Goal: Task Accomplishment & Management: Use online tool/utility

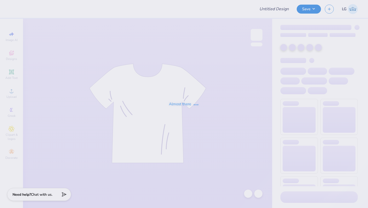
type input "Meteorology Chapter"
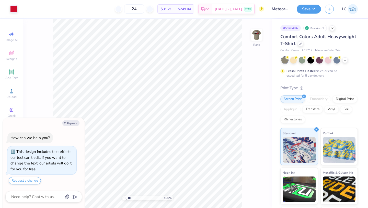
click at [264, 35] on div "100 % Back" at bounding box center [147, 113] width 249 height 189
click at [254, 35] on img at bounding box center [257, 35] width 20 height 20
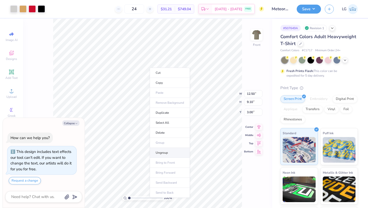
click at [160, 152] on li "Ungroup" at bounding box center [170, 153] width 40 height 10
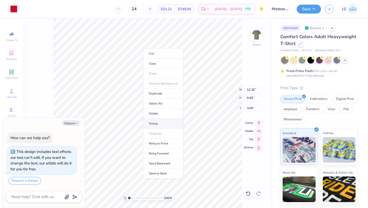
click at [161, 123] on li "Group" at bounding box center [163, 123] width 40 height 10
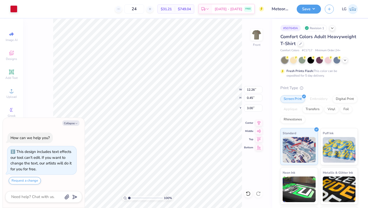
type textarea "x"
type input "12.30"
type textarea "x"
type input "1.20"
type textarea "x"
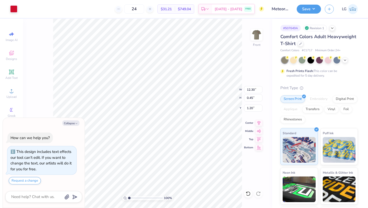
type input "12.96"
type input "0.48"
type textarea "x"
type input "1.44"
type textarea "x"
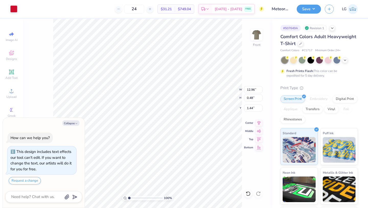
type input "13.94"
type input "0.51"
type textarea "x"
type input "2.74"
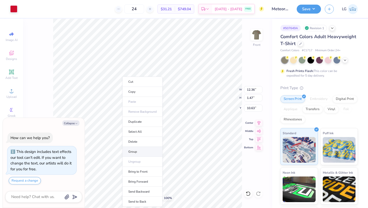
click at [134, 149] on li "Group" at bounding box center [143, 152] width 40 height 10
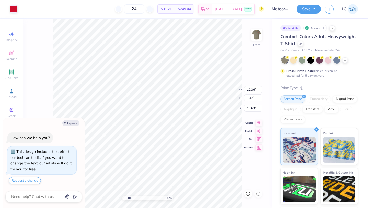
type textarea "x"
type input "11.18"
type textarea "x"
type input "13.36"
type input "1.59"
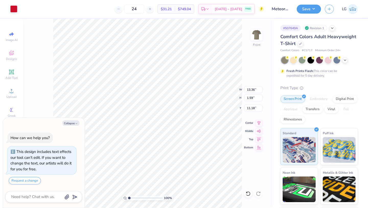
type textarea "x"
type input "10.82"
type textarea "x"
type input "10.53"
type textarea "x"
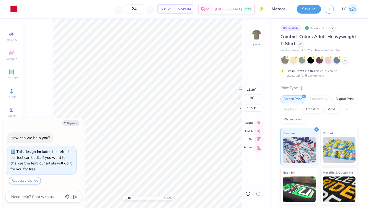
type input "10.82"
type textarea "x"
type input "10.53"
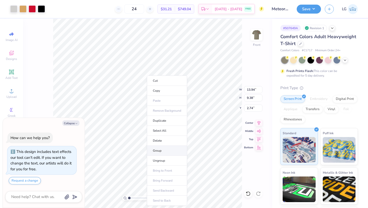
click at [158, 148] on li "Group" at bounding box center [167, 151] width 40 height 10
type textarea "x"
type input "2.55"
type textarea "x"
type input "2.65"
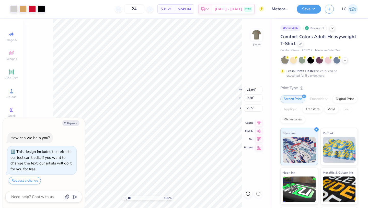
type textarea "x"
type input "14.39"
type input "9.68"
type textarea "x"
type input "2.73"
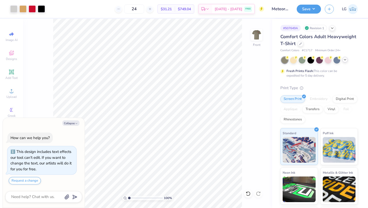
click at [345, 60] on polyline at bounding box center [345, 59] width 2 height 1
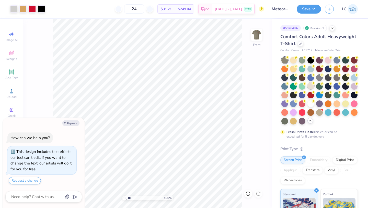
click at [309, 87] on div at bounding box center [311, 85] width 7 height 7
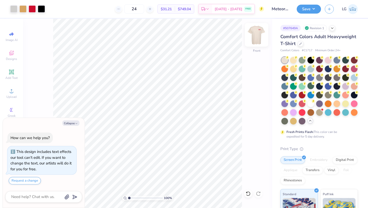
click at [254, 38] on img at bounding box center [257, 35] width 20 height 20
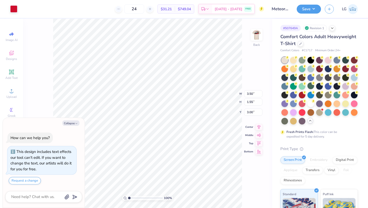
type textarea "x"
type input "4.42"
type input "1.96"
type input "2.59"
type textarea "x"
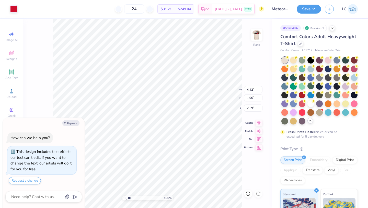
type input "3.00"
type textarea "x"
type input "4.11"
type input "1.82"
type input "3.14"
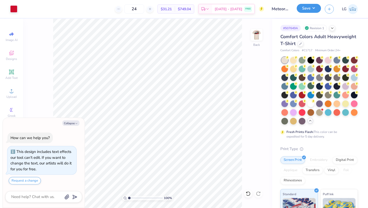
click at [301, 10] on button "Save" at bounding box center [309, 8] width 24 height 9
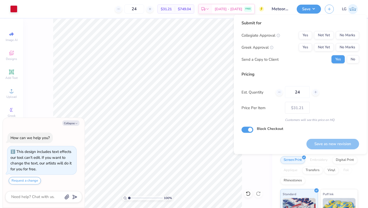
click at [350, 40] on div "Collegiate Approval Yes Not Yet No Marks Greek Approval Yes Not Yet No Marks Se…" at bounding box center [301, 47] width 118 height 32
click at [349, 47] on button "No Marks" at bounding box center [347, 47] width 23 height 8
click at [350, 37] on button "No Marks" at bounding box center [347, 35] width 23 height 8
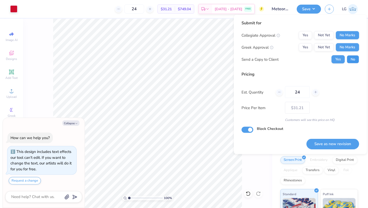
click at [352, 63] on button "No" at bounding box center [353, 59] width 12 height 8
type textarea "x"
click at [334, 143] on button "Save as new revision" at bounding box center [333, 143] width 53 height 10
type input "$31.21"
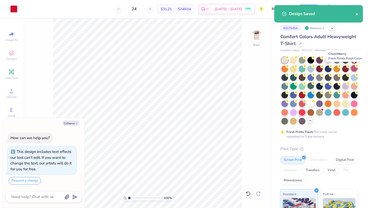
click at [357, 68] on div at bounding box center [354, 68] width 7 height 7
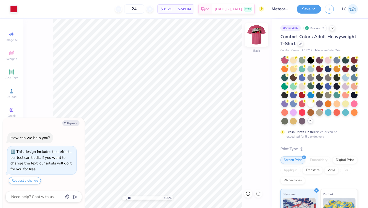
click at [259, 41] on img at bounding box center [257, 35] width 20 height 20
click at [34, 10] on div at bounding box center [32, 8] width 7 height 7
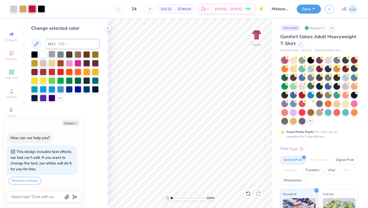
click at [53, 54] on div at bounding box center [52, 54] width 7 height 7
click at [43, 61] on div at bounding box center [43, 62] width 7 height 7
click at [43, 54] on div at bounding box center [43, 54] width 7 height 7
click at [249, 192] on icon at bounding box center [248, 193] width 4 height 5
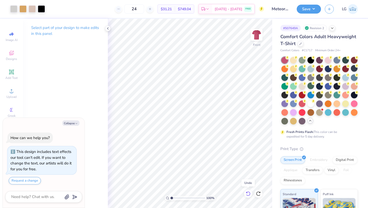
click at [249, 192] on icon at bounding box center [248, 193] width 4 height 5
click at [246, 192] on icon at bounding box center [248, 193] width 5 height 5
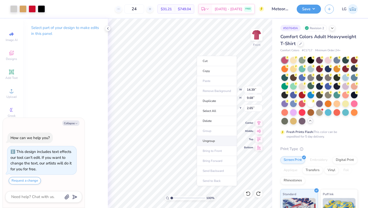
click at [207, 139] on li "Ungroup" at bounding box center [217, 141] width 40 height 10
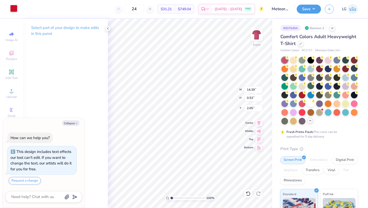
click at [15, 7] on div at bounding box center [13, 8] width 7 height 7
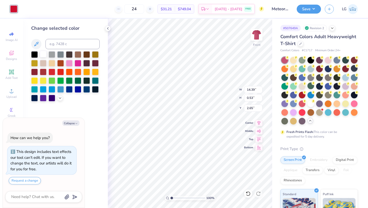
click at [42, 53] on div at bounding box center [43, 54] width 7 height 7
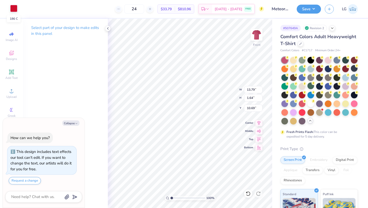
click at [13, 8] on div at bounding box center [13, 8] width 7 height 7
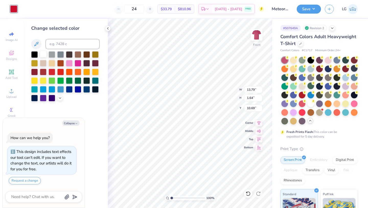
click at [43, 52] on div at bounding box center [43, 54] width 7 height 7
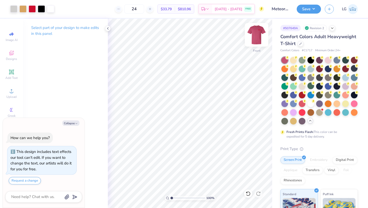
click at [259, 36] on img at bounding box center [257, 35] width 20 height 20
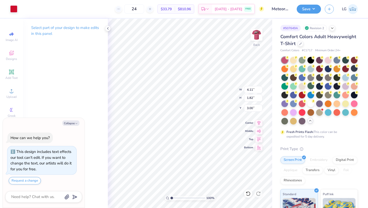
click at [18, 5] on div "Art colors 24 $33.79 Per Item $810.96 Total Est. Delivery Aug 27 - 30 FREE Desi…" at bounding box center [184, 9] width 368 height 18
click at [13, 8] on div at bounding box center [13, 8] width 7 height 7
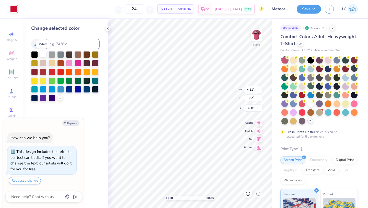
click at [46, 53] on div at bounding box center [43, 54] width 7 height 7
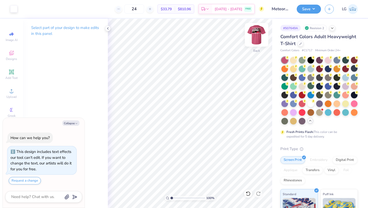
click at [256, 34] on img at bounding box center [257, 35] width 20 height 20
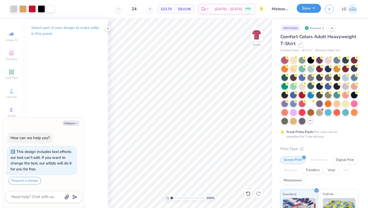
click at [309, 9] on button "Save" at bounding box center [309, 8] width 24 height 9
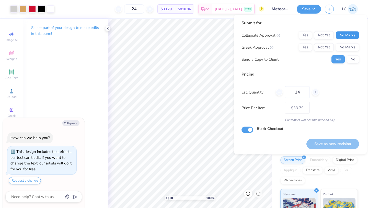
click at [352, 38] on button "No Marks" at bounding box center [347, 35] width 23 height 8
click at [352, 53] on div "Collegiate Approval Yes Not Yet No Marks Greek Approval Yes Not Yet No Marks Se…" at bounding box center [301, 47] width 118 height 32
click at [353, 50] on button "No Marks" at bounding box center [347, 47] width 23 height 8
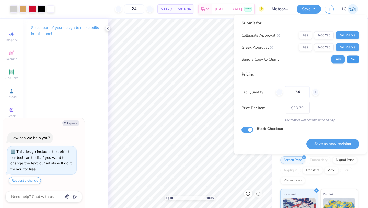
click at [353, 60] on button "No" at bounding box center [353, 59] width 12 height 8
type textarea "x"
click at [334, 145] on button "Save as new revision" at bounding box center [333, 143] width 53 height 10
type input "$33.79"
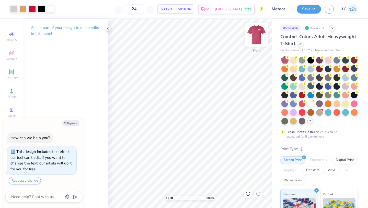
click at [256, 36] on img at bounding box center [257, 35] width 20 height 20
click at [255, 37] on img at bounding box center [257, 35] width 20 height 20
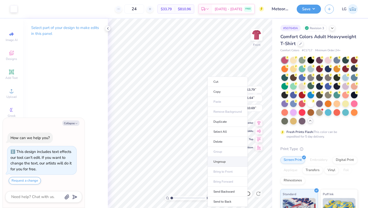
click at [216, 161] on li "Ungroup" at bounding box center [228, 162] width 40 height 10
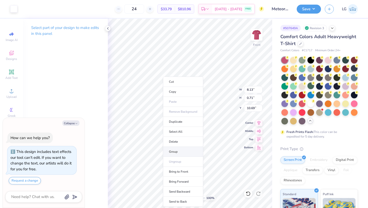
click at [173, 150] on li "Group" at bounding box center [183, 152] width 40 height 10
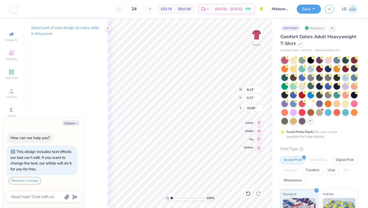
type textarea "x"
type input "10.98"
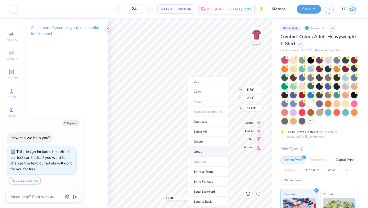
click at [194, 149] on li "Group" at bounding box center [208, 152] width 40 height 10
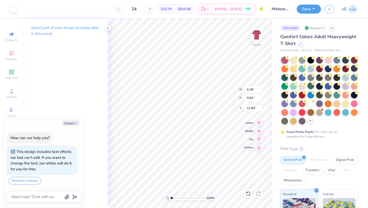
type textarea "x"
type input "12.20"
type textarea "x"
type input "8.13"
type input "0.71"
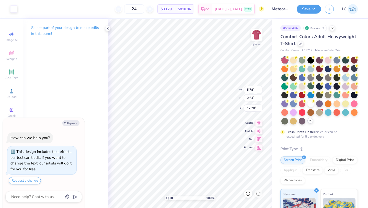
type input "10.98"
type textarea "x"
type input "5.78"
type input "0.64"
type input "12.20"
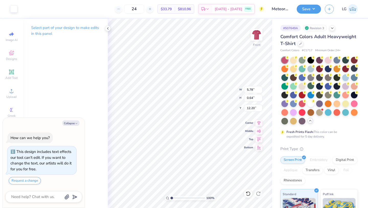
type textarea "x"
type input "15.27"
type textarea "x"
type input "8.13"
type input "0.71"
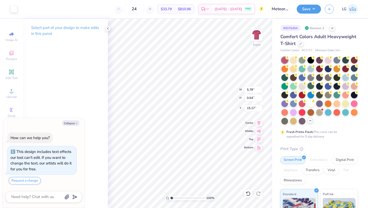
type input "10.98"
type textarea "x"
type input "10.69"
type textarea "x"
type input "12.90"
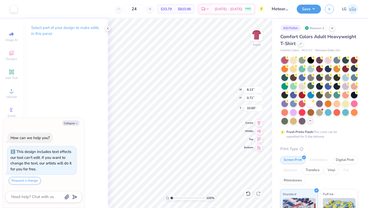
type input "1.13"
type textarea "x"
type input "12.38"
type textarea "x"
type input "8.01"
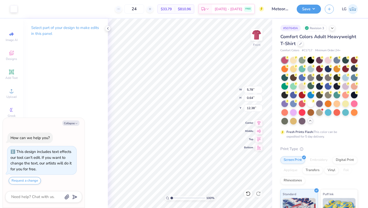
type input "0.88"
type textarea "x"
type input "12.35"
type textarea "x"
type input "2.47"
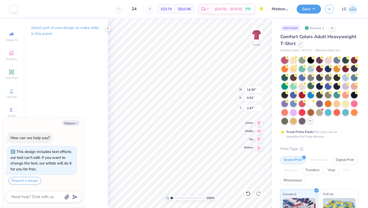
type textarea "x"
type input "14.28"
type input "0.52"
type textarea "x"
type input "14.40"
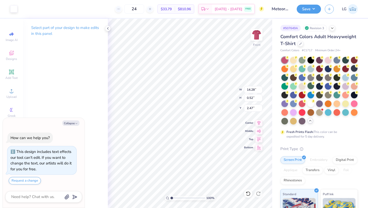
type input "0.53"
type textarea "x"
type input "2.74"
type textarea "x"
type input "3.00"
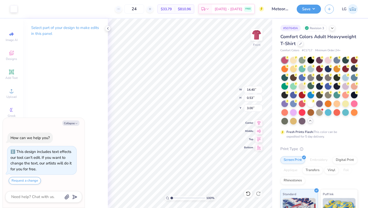
type textarea "x"
type input "2.12"
type textarea "x"
type input "2.74"
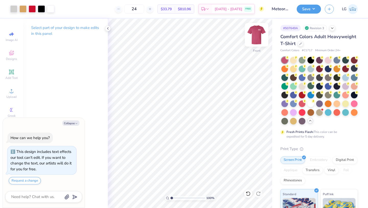
click at [257, 35] on img at bounding box center [257, 35] width 20 height 20
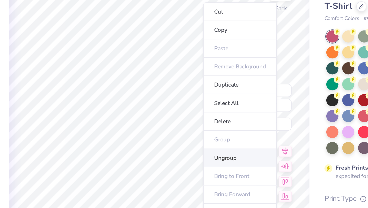
click at [225, 126] on li "Ungroup" at bounding box center [234, 127] width 40 height 10
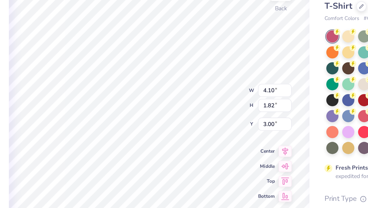
type textarea "x"
type input "4.19"
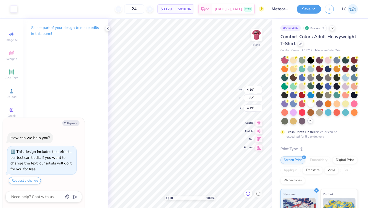
click at [249, 194] on icon at bounding box center [248, 193] width 5 height 5
type textarea "x"
type input "3.24"
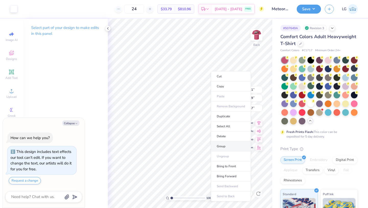
click at [221, 145] on li "Group" at bounding box center [231, 146] width 40 height 10
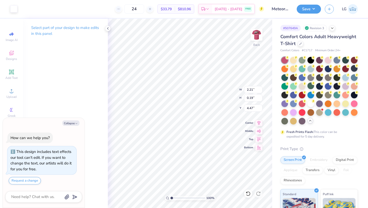
type textarea "x"
type input "3.55"
type input "0.31"
type textarea "x"
type input "4.43"
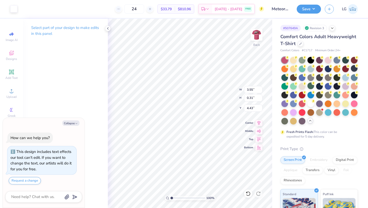
type textarea "x"
type input "4.10"
type input "1.82"
type input "3.24"
type textarea "x"
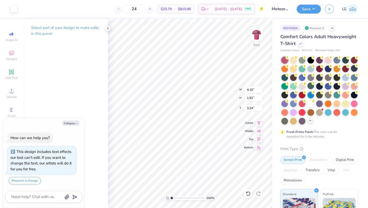
type input "3.00"
type textarea "x"
type input "4.40"
type input "1.95"
type textarea "x"
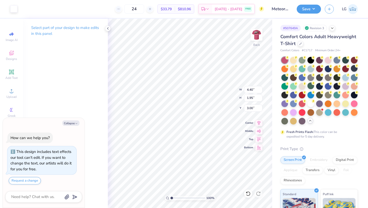
type input "3.24"
type textarea "x"
type input "4.67"
type input "2.07"
type textarea "x"
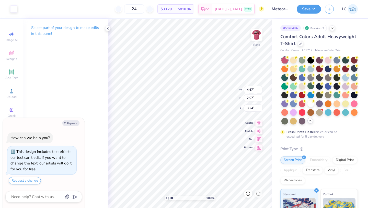
type input "3.55"
type textarea "x"
type input "5.14"
type input "2.27"
type textarea "x"
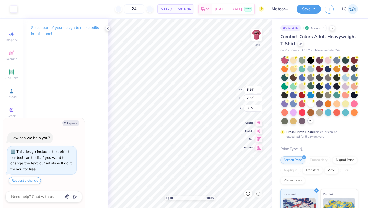
type input "3.45"
type textarea "x"
type input "3.55"
type input "0.31"
type input "4.43"
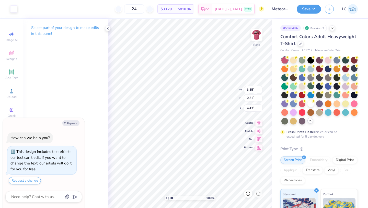
type textarea "x"
type input "3.78"
type input "0.33"
click at [220, 92] on div "100 % Back W 3.78 3.78 " H 0.33 0.33 " Y 4.43 4.43 " Center Middle Top Bottom" at bounding box center [190, 113] width 165 height 189
type textarea "x"
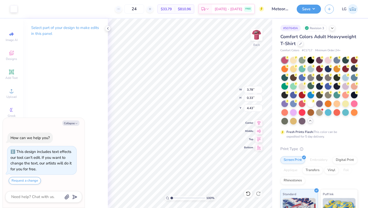
type input "4.42"
type textarea "x"
type input "2.79"
type textarea "x"
type input "2.56"
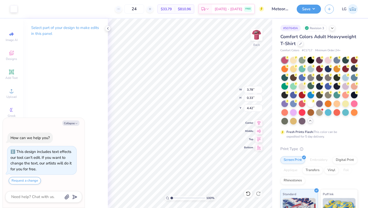
type textarea "x"
type input "4.50"
type textarea "x"
type input "7.97"
type textarea "x"
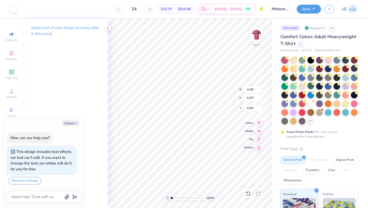
type input "4.19"
type textarea "x"
type input "3.27"
type input "0.29"
click at [219, 85] on div "100 % Back W 3.27 3.27 " H 0.29 0.29 " Y 4.19 4.19 " Center Middle Top Bottom" at bounding box center [190, 113] width 165 height 189
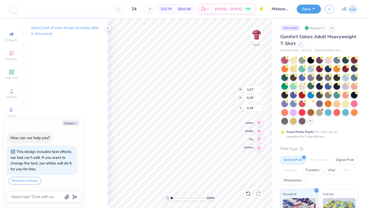
type textarea "x"
type input "4.46"
type textarea "x"
type input "5.18"
type textarea "x"
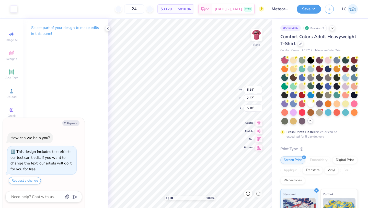
type input "4.44"
type input "1.97"
type input "5.49"
type textarea "x"
type input "2.78"
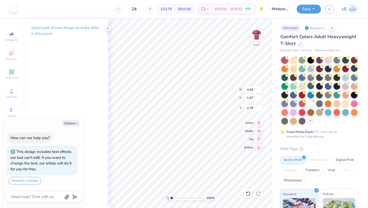
type textarea "x"
type input "4.79"
type input "2.12"
click at [259, 36] on img at bounding box center [257, 35] width 20 height 20
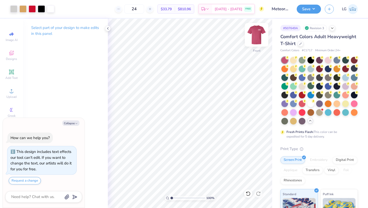
click at [254, 37] on img at bounding box center [257, 35] width 20 height 20
click at [260, 37] on img at bounding box center [257, 35] width 20 height 20
drag, startPoint x: 257, startPoint y: 39, endPoint x: 268, endPoint y: 4, distance: 37.6
click at [257, 39] on img at bounding box center [257, 35] width 10 height 10
click at [259, 38] on img at bounding box center [257, 35] width 20 height 20
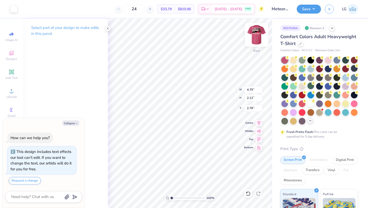
type textarea "x"
type input "2.63"
type textarea "x"
type input "4.51"
type input "2.00"
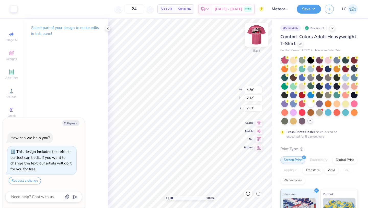
type input "2.75"
type textarea "x"
type input "3.00"
type textarea "x"
type input "4.31"
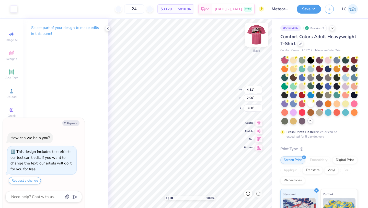
type input "1.91"
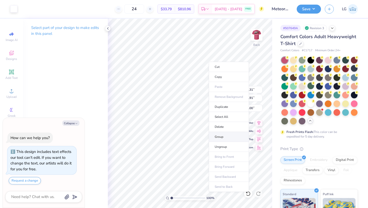
click at [223, 137] on li "Group" at bounding box center [229, 137] width 40 height 10
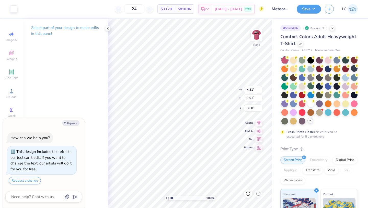
type textarea "x"
type input "4.42"
type input "1.96"
type input "2.95"
click at [256, 37] on img at bounding box center [257, 35] width 20 height 20
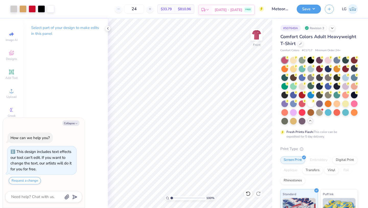
type textarea "x"
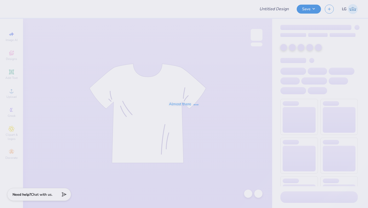
type input "DKA POCKET T-SHIRT"
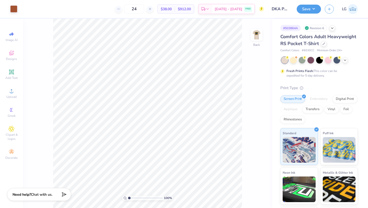
click at [326, 45] on div "Comfort Colors Adult Heavyweight RS Pocket T-Shirt" at bounding box center [320, 40] width 78 height 14
click at [323, 44] on icon at bounding box center [324, 43] width 3 height 3
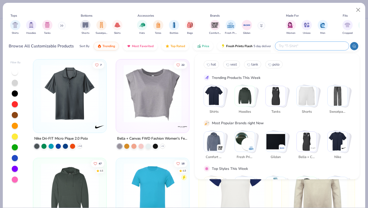
click at [313, 47] on input "text" at bounding box center [312, 46] width 67 height 6
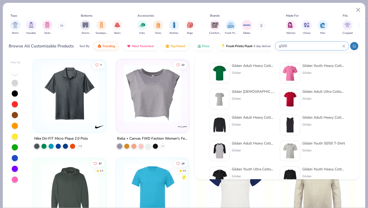
type input "g500"
click at [222, 74] on img at bounding box center [220, 73] width 16 height 16
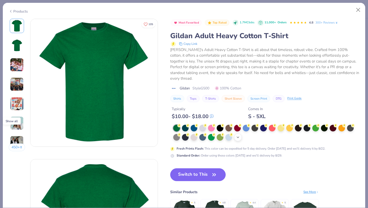
click at [242, 133] on div "+ 22" at bounding box center [238, 137] width 8 height 8
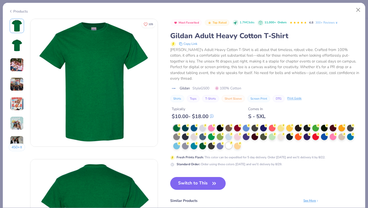
click at [228, 142] on div at bounding box center [229, 145] width 7 height 7
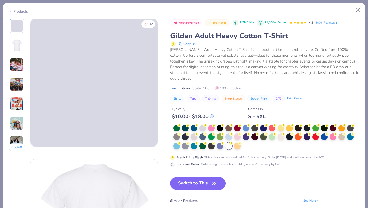
click at [187, 180] on button "Switch to This" at bounding box center [198, 183] width 56 height 13
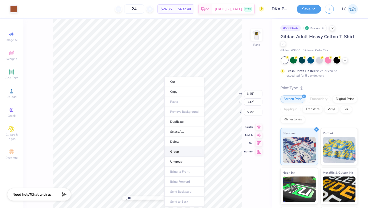
click at [177, 150] on li "Group" at bounding box center [185, 152] width 40 height 10
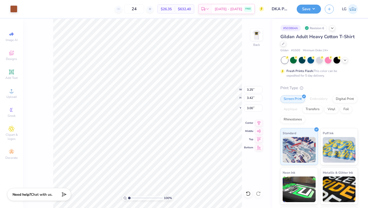
type input "3.00"
click at [260, 33] on img at bounding box center [257, 35] width 20 height 20
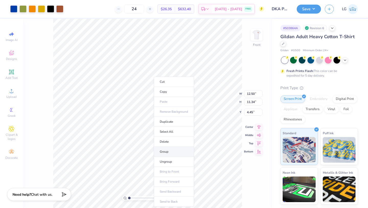
click at [165, 151] on li "Group" at bounding box center [174, 152] width 40 height 10
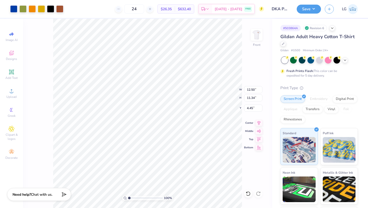
type input "3.00"
click at [303, 10] on button "Save" at bounding box center [309, 8] width 24 height 9
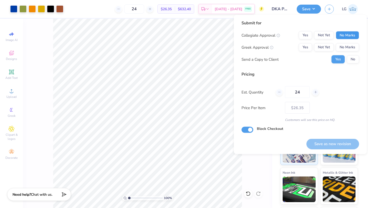
click at [346, 36] on button "No Marks" at bounding box center [347, 35] width 23 height 8
click at [346, 49] on button "No Marks" at bounding box center [347, 47] width 23 height 8
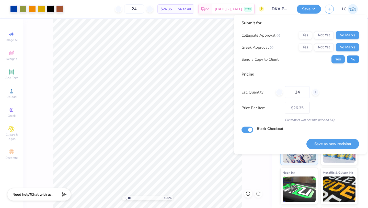
click at [352, 58] on button "No" at bounding box center [353, 59] width 12 height 8
click at [329, 146] on button "Save as new revision" at bounding box center [333, 143] width 53 height 10
type input "$26.35"
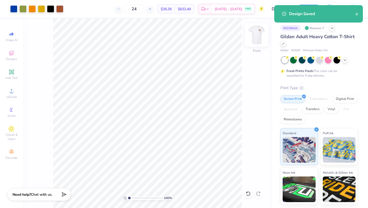
click at [256, 36] on img at bounding box center [257, 35] width 20 height 20
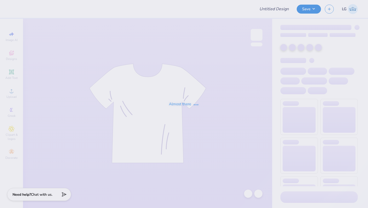
type input "DKA POCKET T-SHIRT"
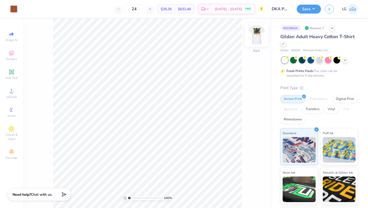
click at [257, 42] on img at bounding box center [257, 35] width 20 height 20
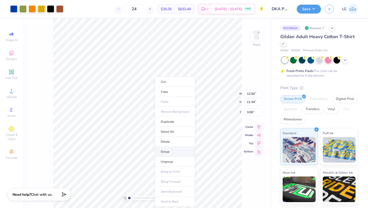
click at [167, 153] on li "Group" at bounding box center [175, 152] width 40 height 10
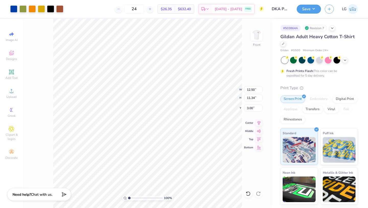
type input "5.33"
type input "5.22"
click at [303, 11] on button "Save" at bounding box center [309, 8] width 24 height 9
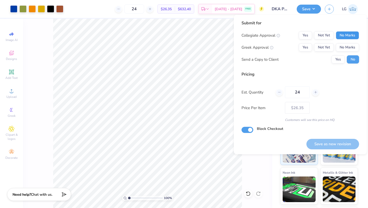
click at [349, 35] on button "No Marks" at bounding box center [347, 35] width 23 height 8
click at [348, 47] on button "No Marks" at bounding box center [347, 47] width 23 height 8
click at [335, 141] on button "Save as new revision" at bounding box center [333, 144] width 53 height 10
type input "$26.35"
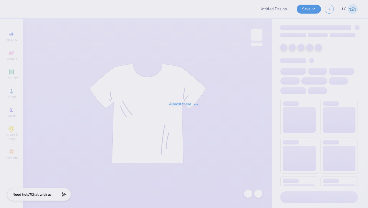
type input "DKA POCKET T-SHIRT"
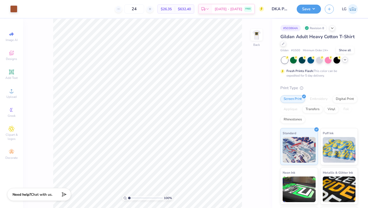
click at [345, 58] on icon at bounding box center [345, 60] width 4 height 4
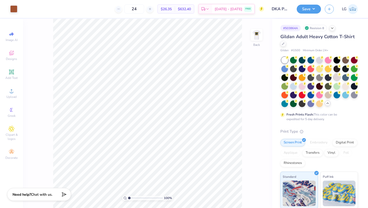
click at [336, 76] on div at bounding box center [337, 77] width 7 height 7
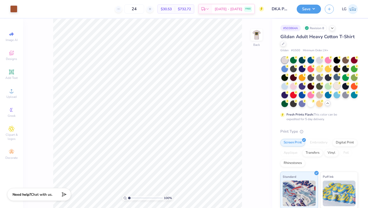
click at [336, 87] on div at bounding box center [337, 85] width 7 height 7
click at [144, 10] on input "24" at bounding box center [134, 8] width 20 height 9
type input "2"
type input "045"
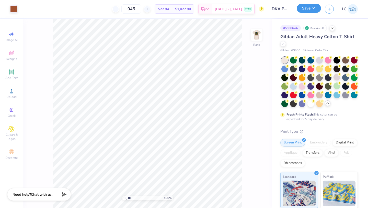
click at [305, 9] on button "Save" at bounding box center [309, 8] width 24 height 9
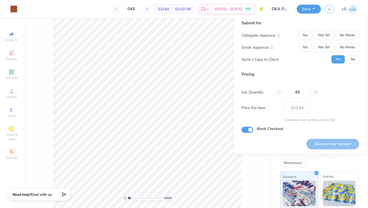
click at [347, 41] on div "Collegiate Approval Yes Not Yet No Marks Greek Approval Yes Not Yet No Marks Se…" at bounding box center [301, 47] width 118 height 32
click at [353, 36] on button "No Marks" at bounding box center [347, 35] width 23 height 8
click at [350, 45] on button "No Marks" at bounding box center [347, 47] width 23 height 8
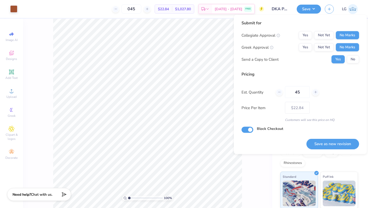
click at [350, 54] on div "Collegiate Approval Yes Not Yet No Marks Greek Approval Yes Not Yet No Marks Se…" at bounding box center [301, 47] width 118 height 32
click at [352, 62] on button "No" at bounding box center [353, 59] width 12 height 8
click at [331, 141] on button "Save as new revision" at bounding box center [333, 143] width 53 height 10
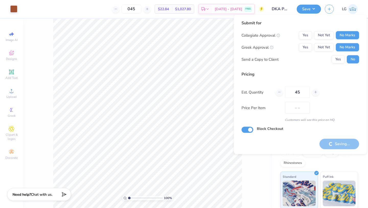
type input "$22.84"
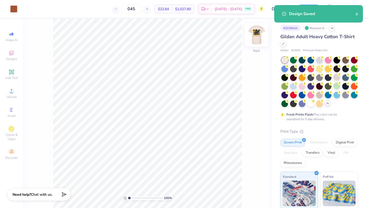
click at [259, 38] on img at bounding box center [257, 35] width 20 height 20
